Goal: Task Accomplishment & Management: Manage account settings

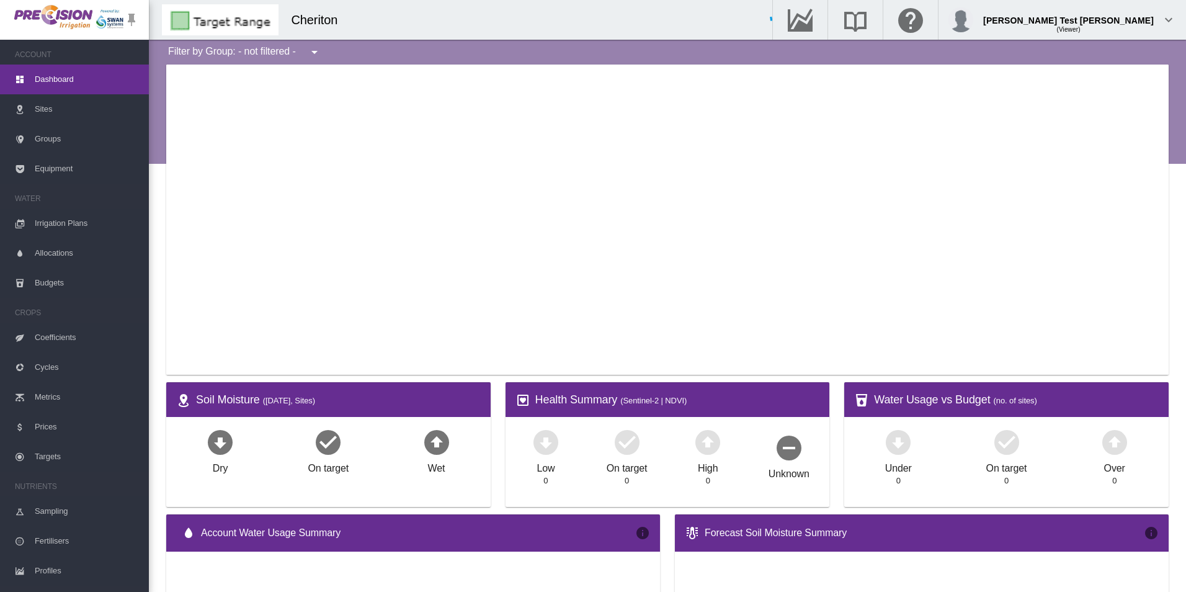
type input "**********"
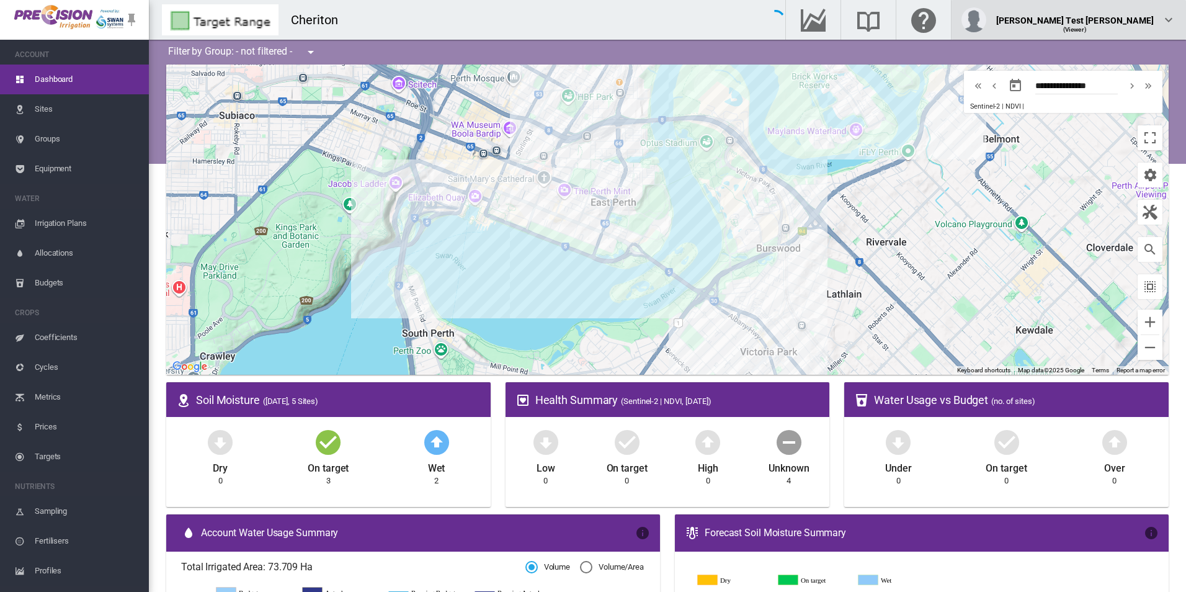
click at [1098, 22] on div "[PERSON_NAME] Test [PERSON_NAME]" at bounding box center [1075, 15] width 158 height 12
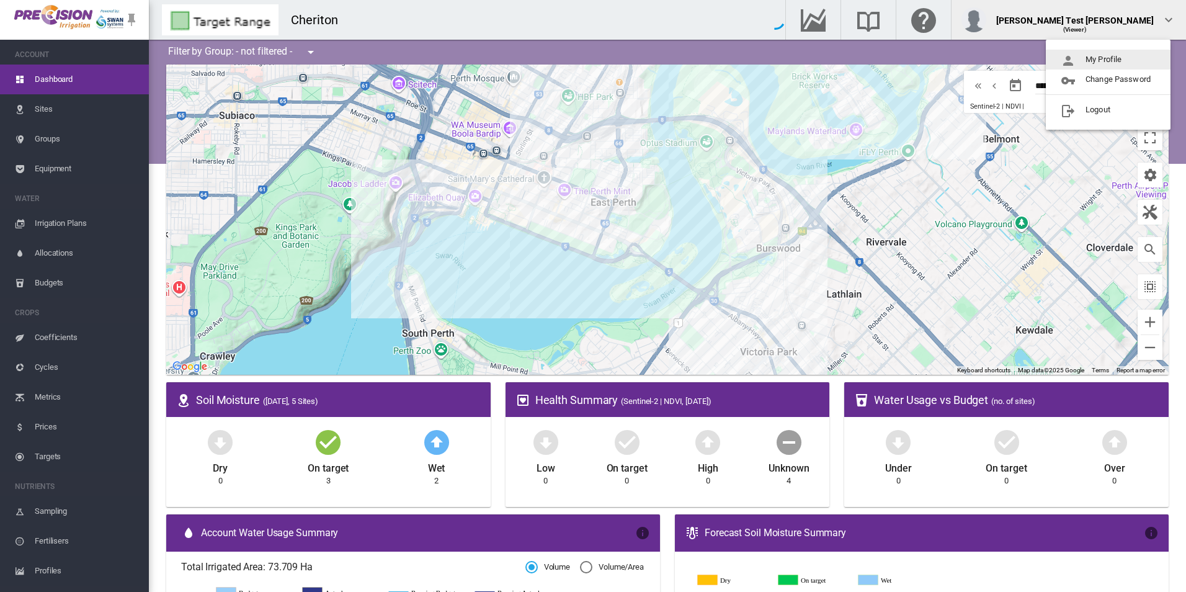
click at [262, 6] on md-backdrop at bounding box center [593, 296] width 1186 height 592
click at [336, 19] on div "Cheriton" at bounding box center [320, 19] width 58 height 17
click at [347, 24] on div "Cheriton" at bounding box center [320, 19] width 58 height 17
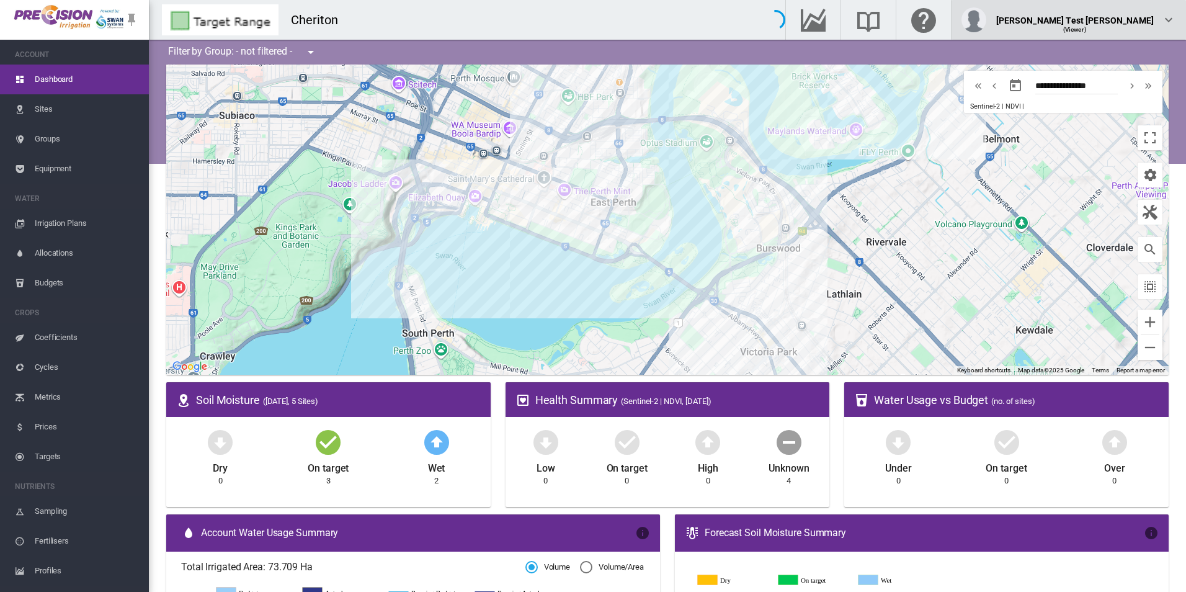
click at [1094, 29] on div "(Viewer)" at bounding box center [1075, 25] width 158 height 12
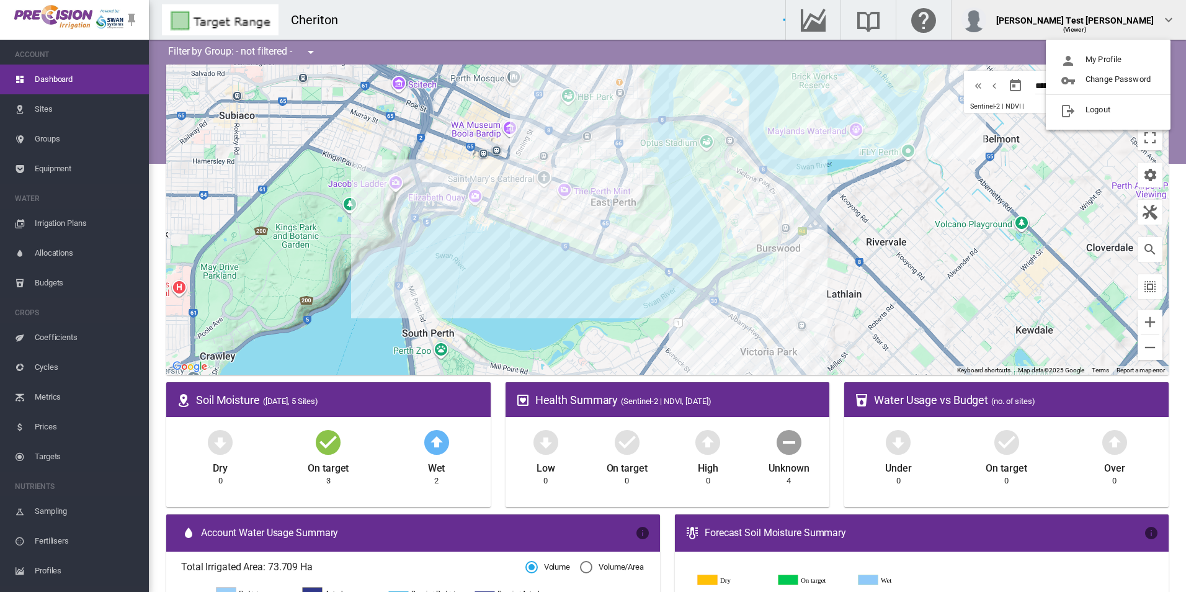
click at [350, 30] on md-backdrop at bounding box center [593, 296] width 1186 height 592
drag, startPoint x: 357, startPoint y: 19, endPoint x: 365, endPoint y: 16, distance: 9.2
click at [356, 19] on div "Cheriton" at bounding box center [457, 20] width 616 height 40
click at [56, 118] on span "Sites" at bounding box center [87, 109] width 104 height 30
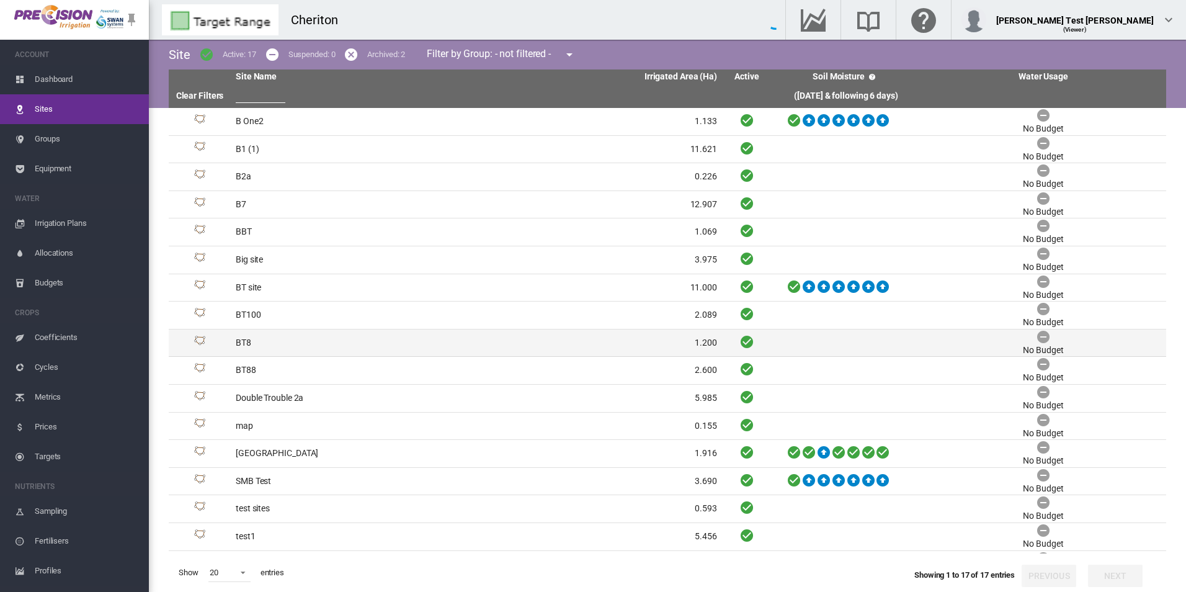
click at [378, 330] on td "BT8" at bounding box center [354, 342] width 246 height 27
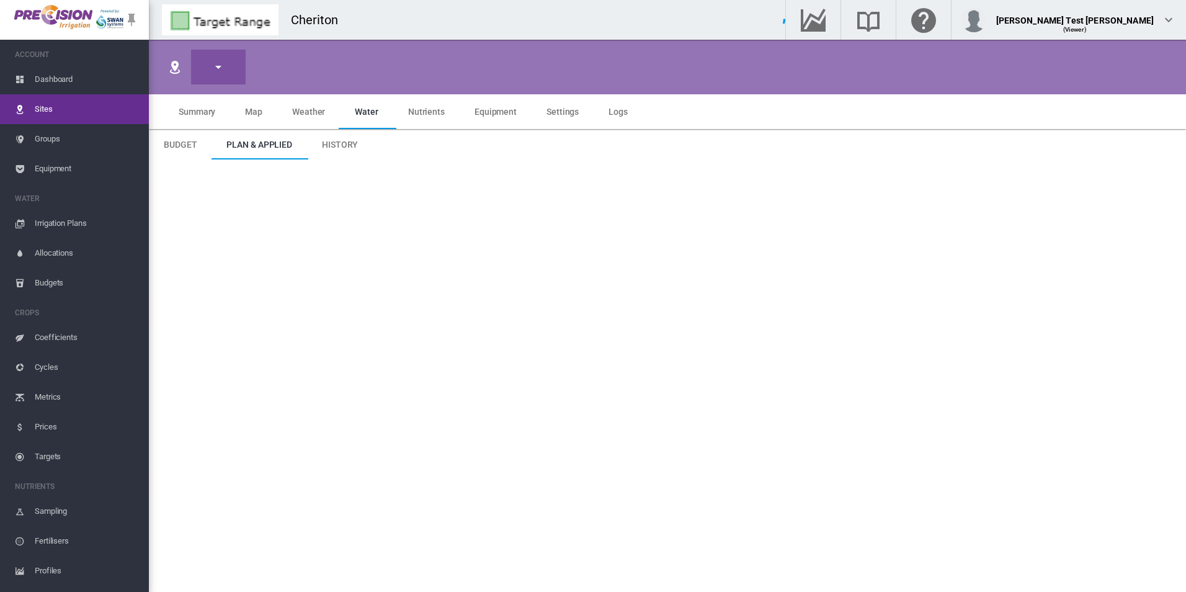
type input "***"
type input "*****"
type input "*********"
type input "*"
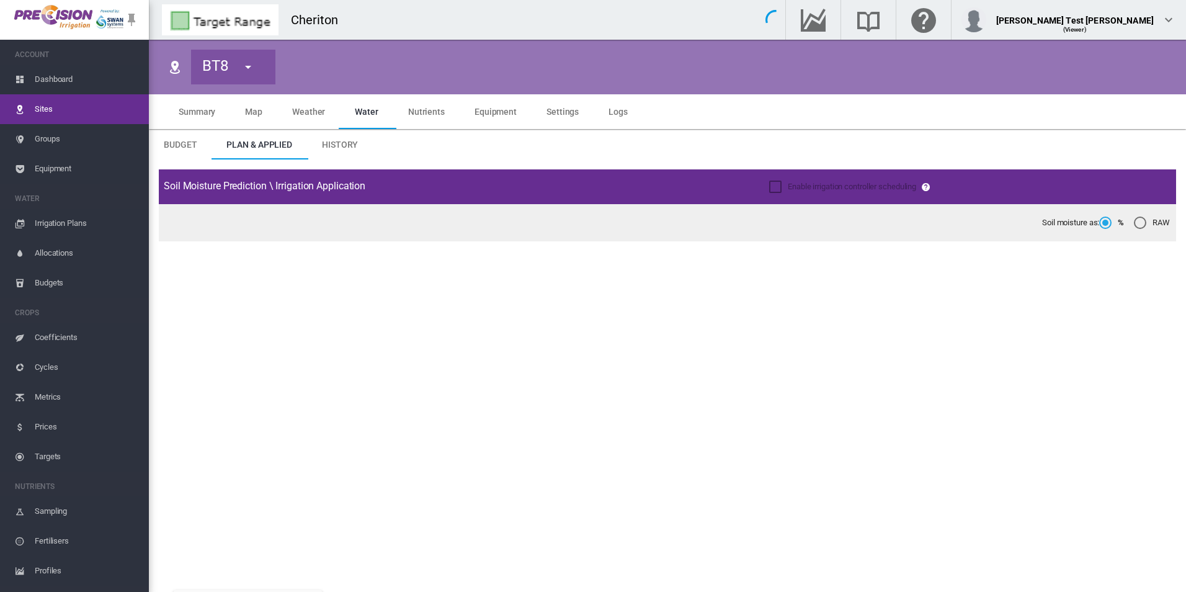
click at [546, 110] on span "Settings" at bounding box center [562, 112] width 32 height 10
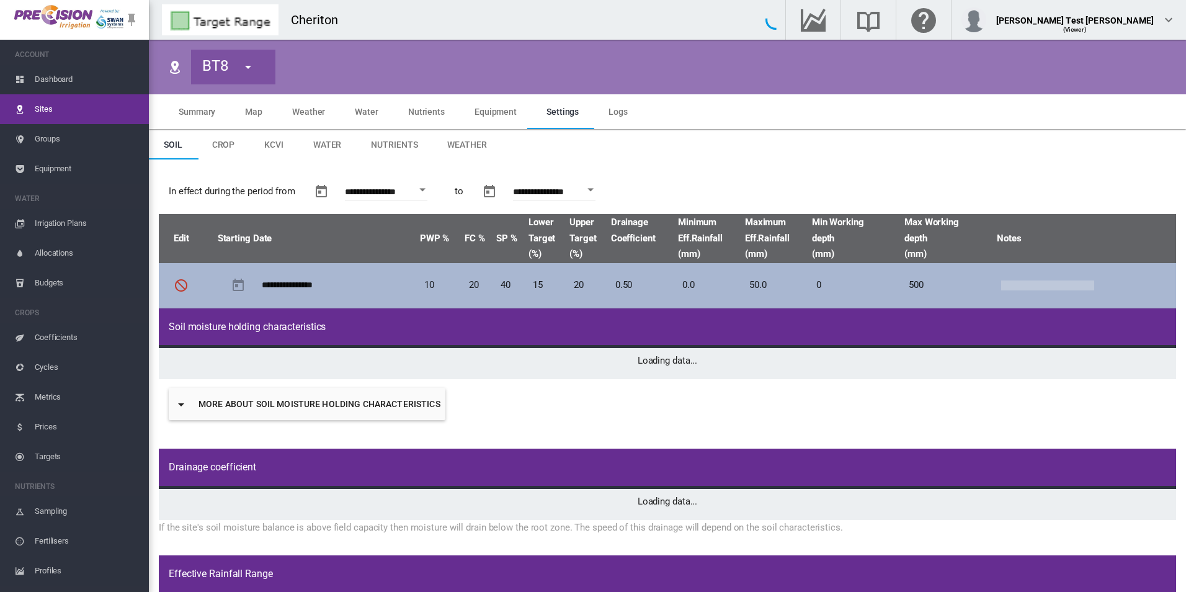
type input "***"
type input "*"
type input "**"
type input "***"
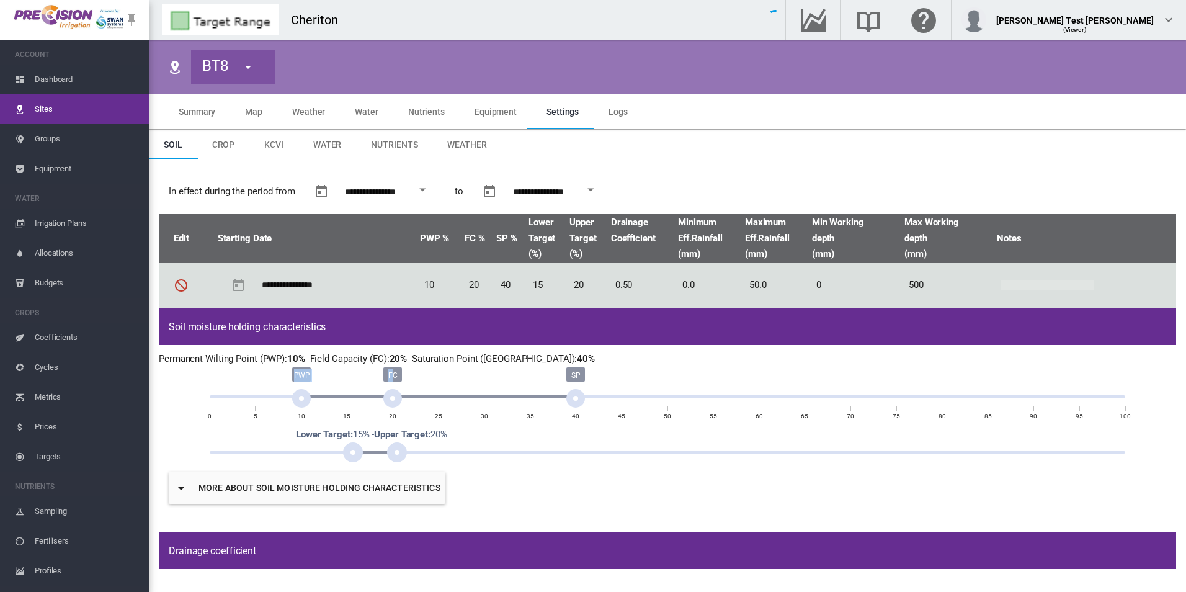
drag, startPoint x: 396, startPoint y: 401, endPoint x: 478, endPoint y: 401, distance: 82.5
click at [478, 401] on div "PWP FC SP 0 5 10 15 20 25 30 35 40 45 50 55 60 65 70 75 80 85 90 95 100" at bounding box center [667, 398] width 915 height 50
drag, startPoint x: 478, startPoint y: 401, endPoint x: 534, endPoint y: 404, distance: 55.9
click at [534, 404] on div "PWP FC SP 0 5 10 15 20 25 30 35 40 45 50 55 60 65 70 75 80 85 90 95 100" at bounding box center [667, 398] width 915 height 50
click at [560, 394] on div "PWP FC SP 0 5 10 15 20 25 30 35 40 45 50 55 60 65 70 75 80 85 90 95 100" at bounding box center [667, 398] width 915 height 50
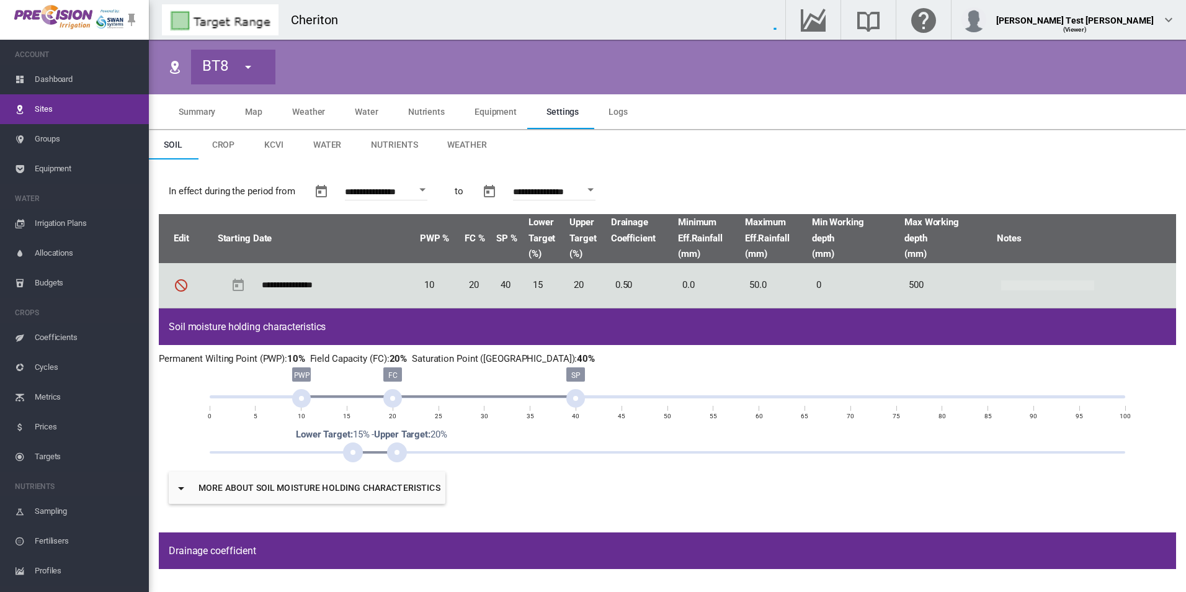
click at [566, 401] on div "SP" at bounding box center [575, 398] width 19 height 19
drag, startPoint x: 571, startPoint y: 402, endPoint x: 580, endPoint y: 400, distance: 9.5
click at [580, 400] on div "SP" at bounding box center [575, 398] width 19 height 19
drag, startPoint x: 580, startPoint y: 400, endPoint x: 571, endPoint y: 398, distance: 10.1
click at [571, 398] on div "SP" at bounding box center [575, 398] width 19 height 19
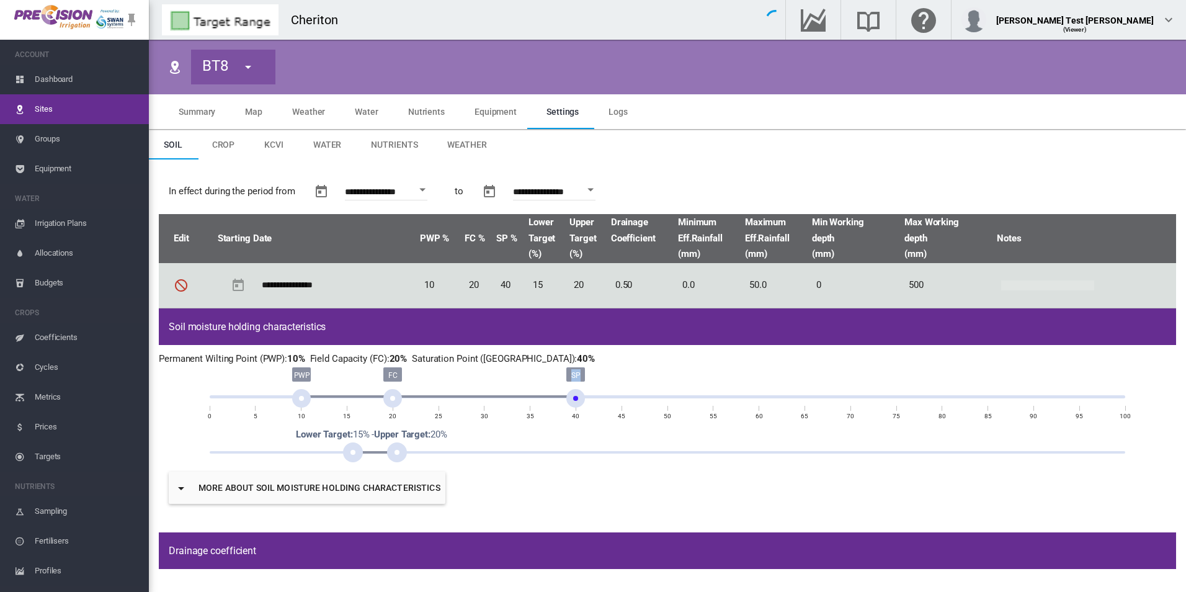
click at [571, 399] on div "SP" at bounding box center [575, 398] width 19 height 19
click at [570, 400] on div "SP" at bounding box center [575, 398] width 19 height 19
click at [509, 377] on div "PWP FC SP 0 5 10 15 20 25 30 35 40 45 50 55 60 65 70 75 80 85 90 95 100" at bounding box center [667, 398] width 915 height 50
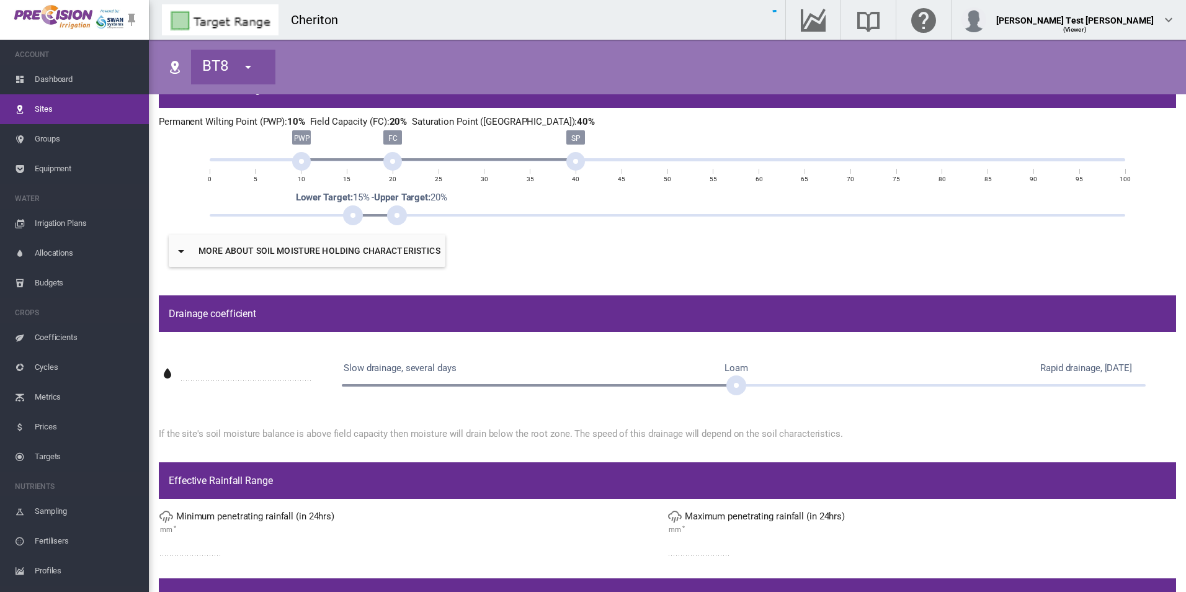
scroll to position [233, 0]
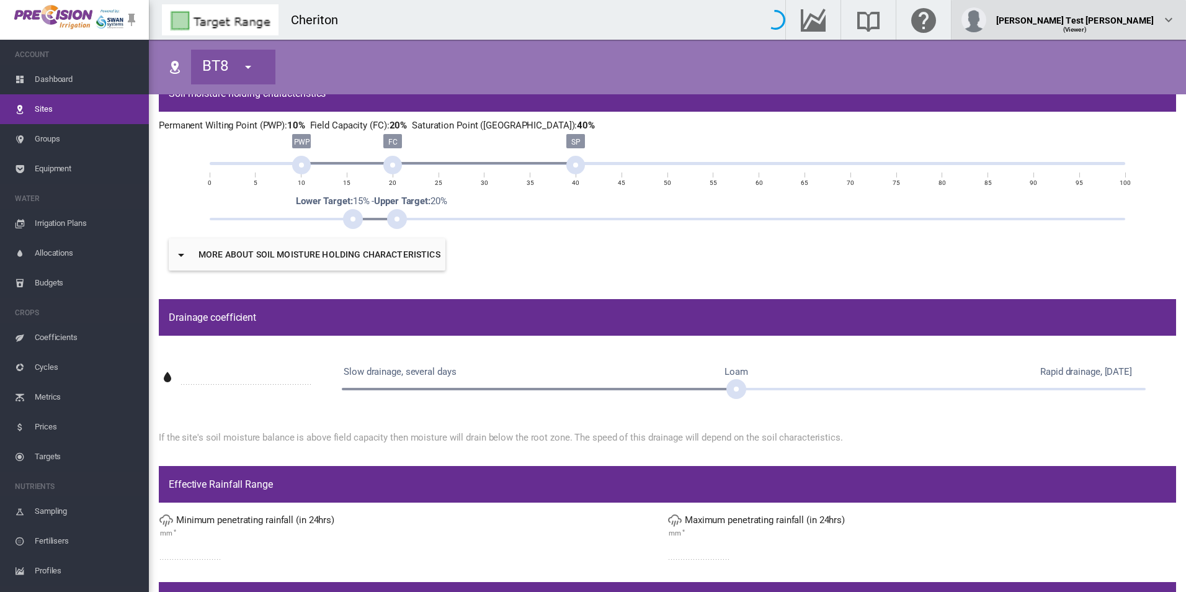
click at [1099, 27] on div "(Viewer)" at bounding box center [1075, 25] width 158 height 12
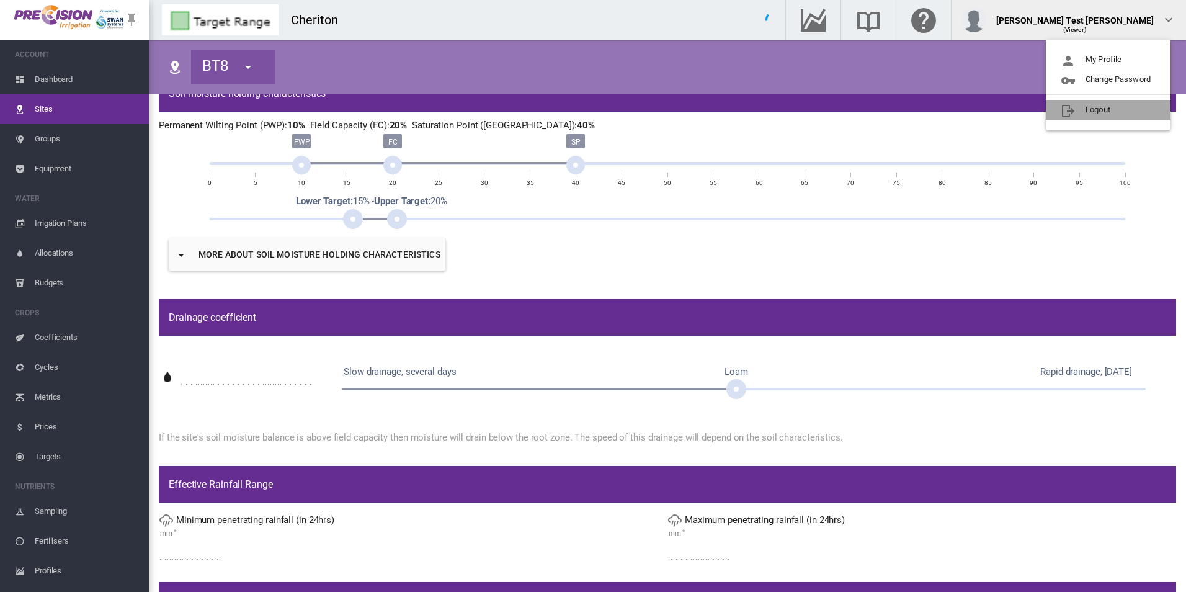
click at [1082, 112] on button "Logout" at bounding box center [1108, 110] width 125 height 20
